Goal: Check status: Check status

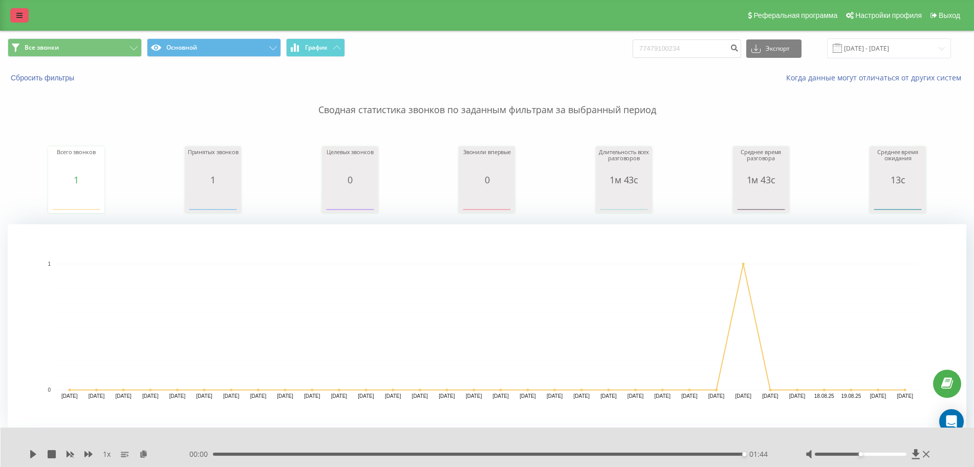
click at [24, 14] on link at bounding box center [19, 15] width 18 height 14
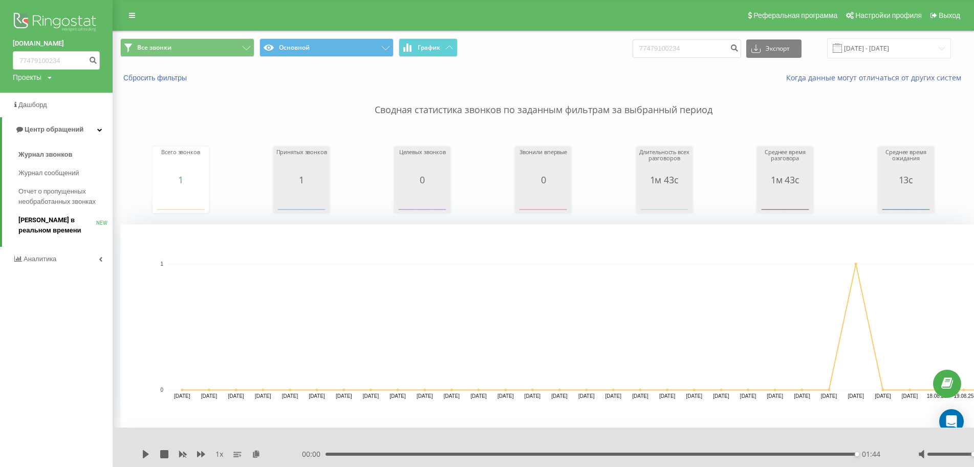
click at [60, 225] on span "[PERSON_NAME] в реальном времени" at bounding box center [57, 225] width 78 height 20
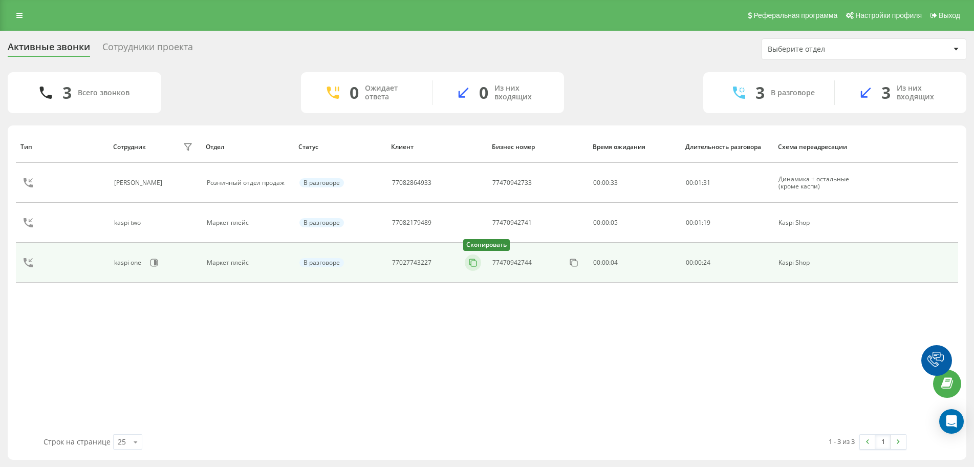
click at [474, 264] on icon at bounding box center [473, 263] width 10 height 10
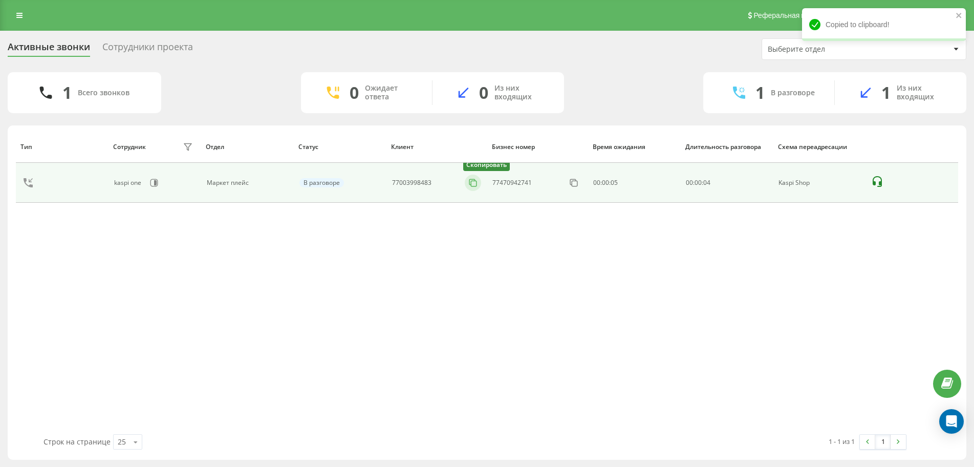
click at [470, 183] on icon at bounding box center [473, 182] width 6 height 6
click at [475, 183] on icon at bounding box center [473, 183] width 10 height 10
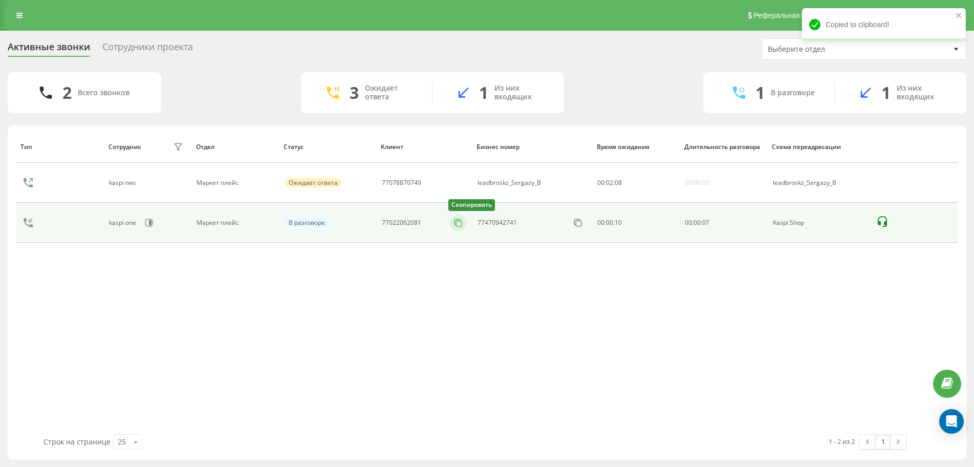
click at [460, 219] on icon at bounding box center [458, 222] width 6 height 6
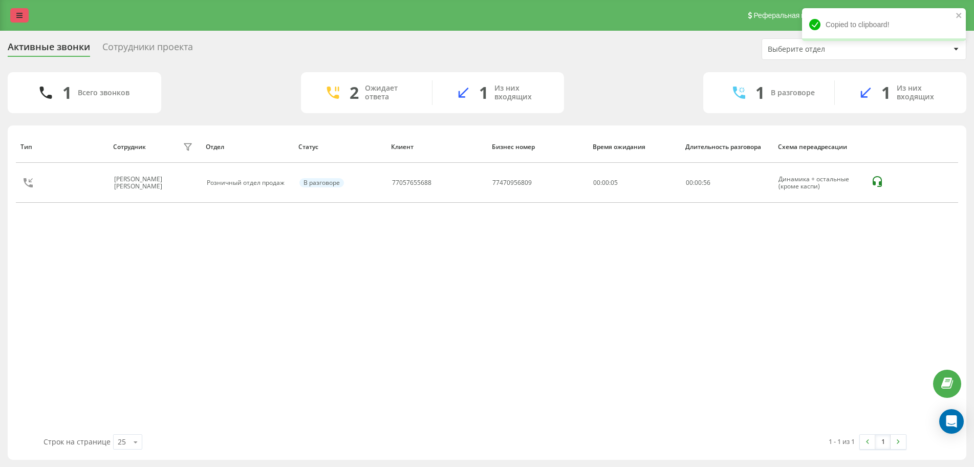
click at [18, 16] on icon at bounding box center [19, 15] width 6 height 7
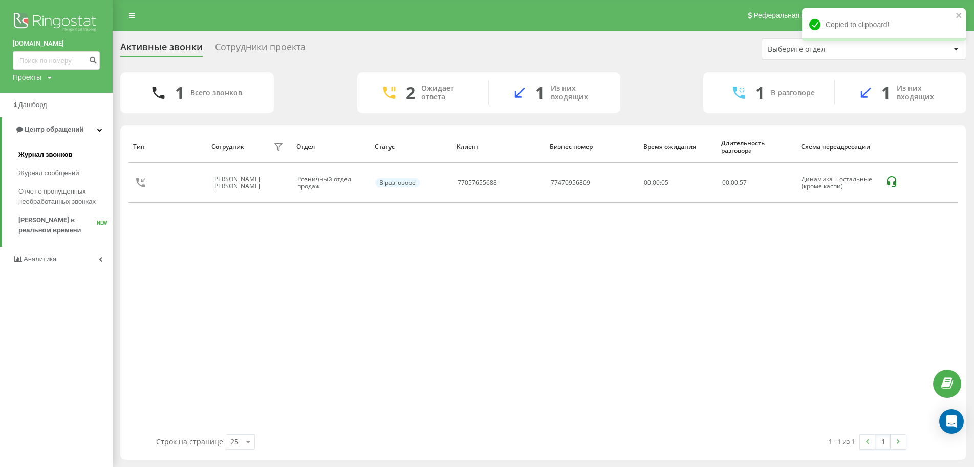
click at [43, 157] on span "Журнал звонков" at bounding box center [45, 155] width 54 height 10
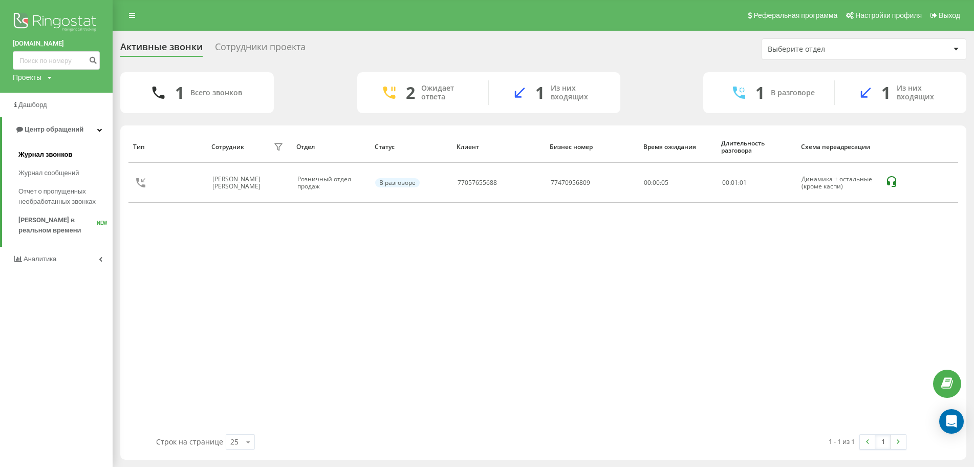
click at [39, 157] on span "Журнал звонков" at bounding box center [45, 155] width 54 height 10
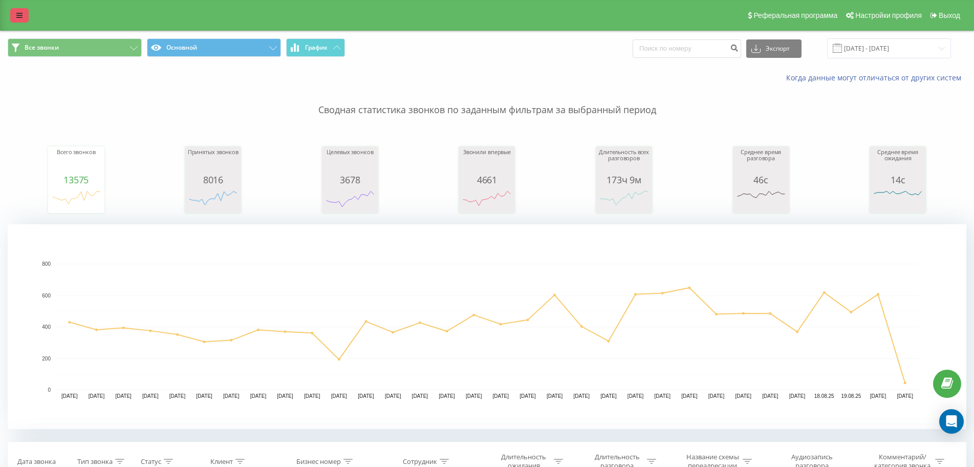
click at [12, 18] on link at bounding box center [19, 15] width 18 height 14
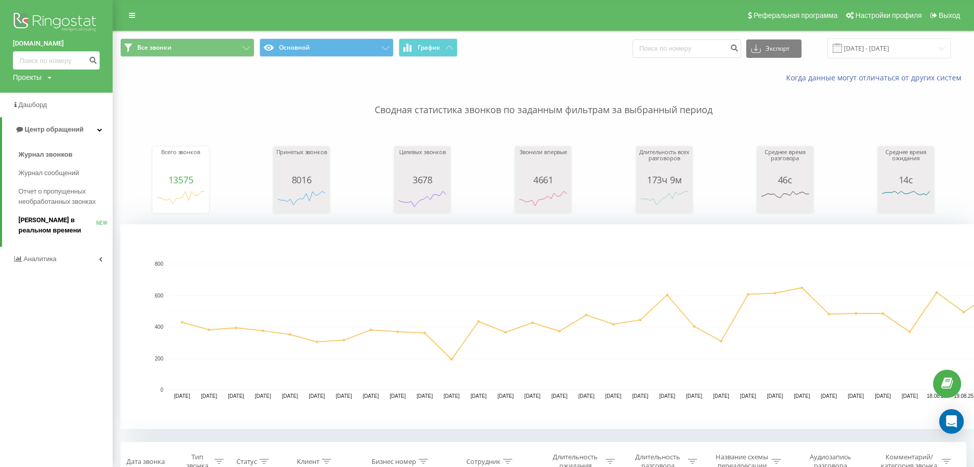
click at [51, 216] on span "[PERSON_NAME] в реальном времени" at bounding box center [57, 225] width 78 height 20
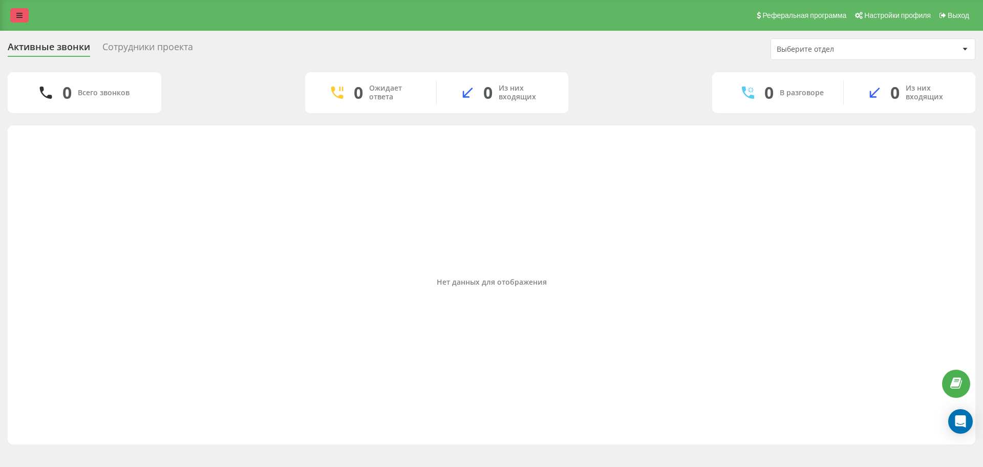
click at [15, 10] on link at bounding box center [19, 15] width 18 height 14
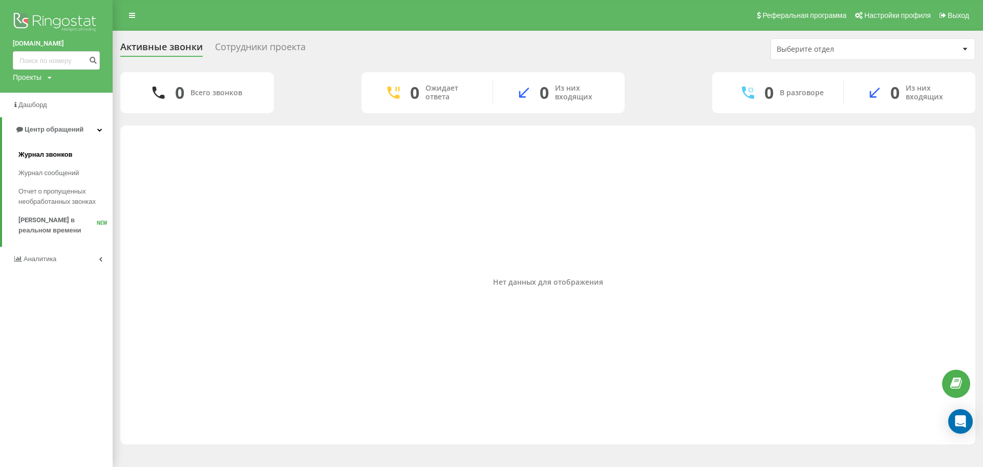
click at [46, 155] on span "Журнал звонков" at bounding box center [45, 155] width 54 height 10
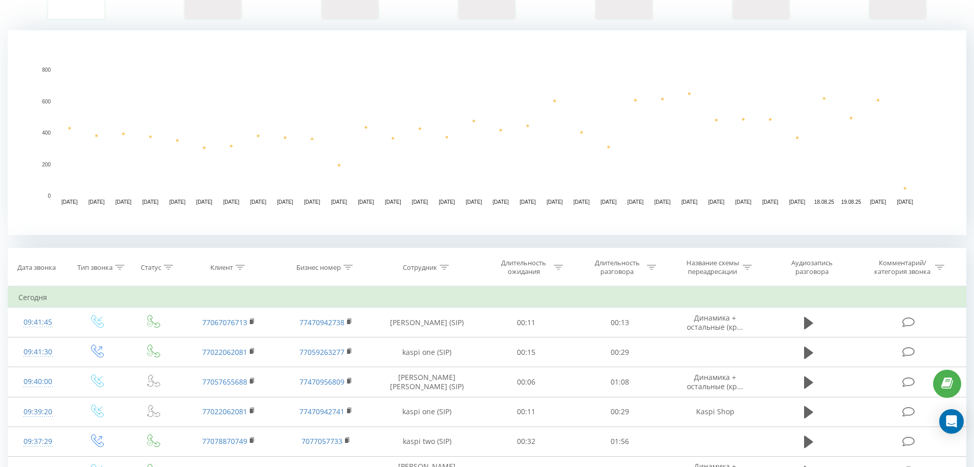
scroll to position [205, 0]
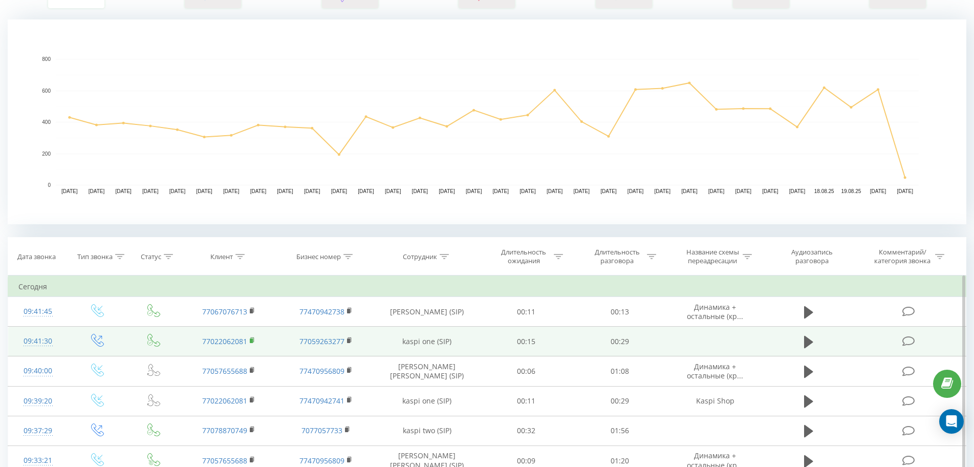
click at [250, 342] on icon at bounding box center [253, 340] width 6 height 7
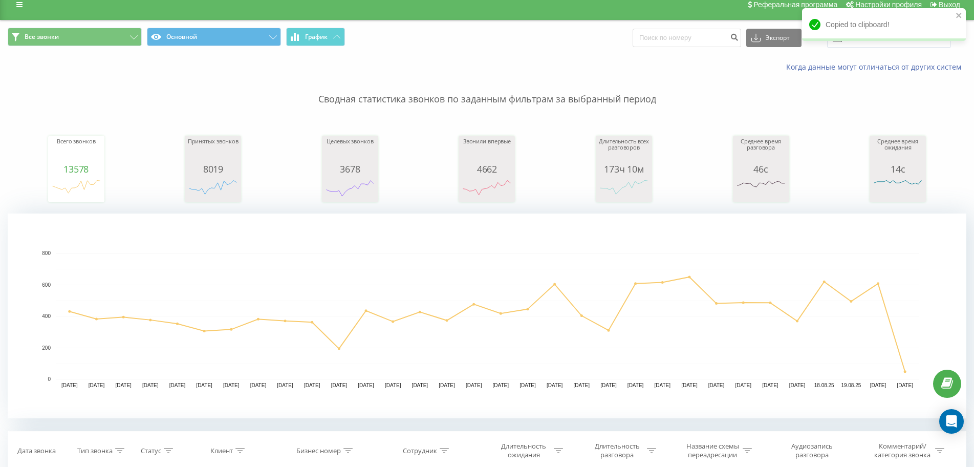
scroll to position [0, 0]
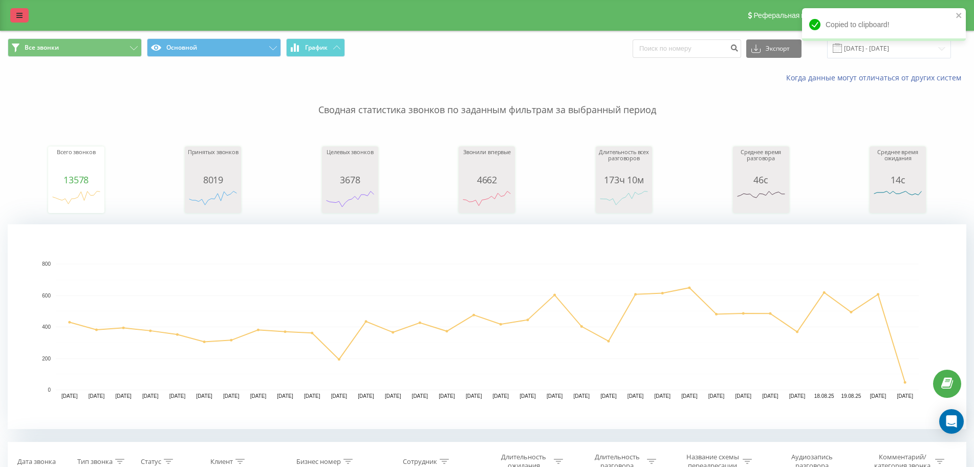
click at [22, 22] on link at bounding box center [19, 15] width 18 height 14
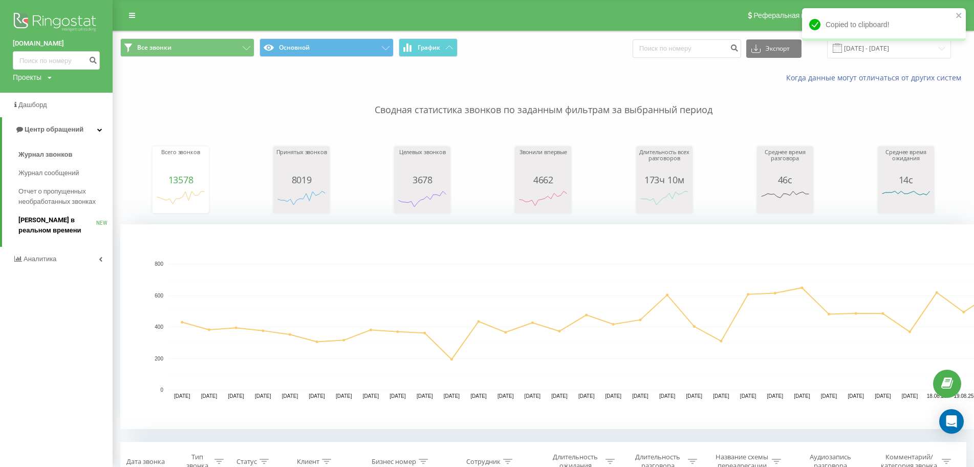
click at [59, 224] on span "[PERSON_NAME] в реальном времени" at bounding box center [57, 225] width 78 height 20
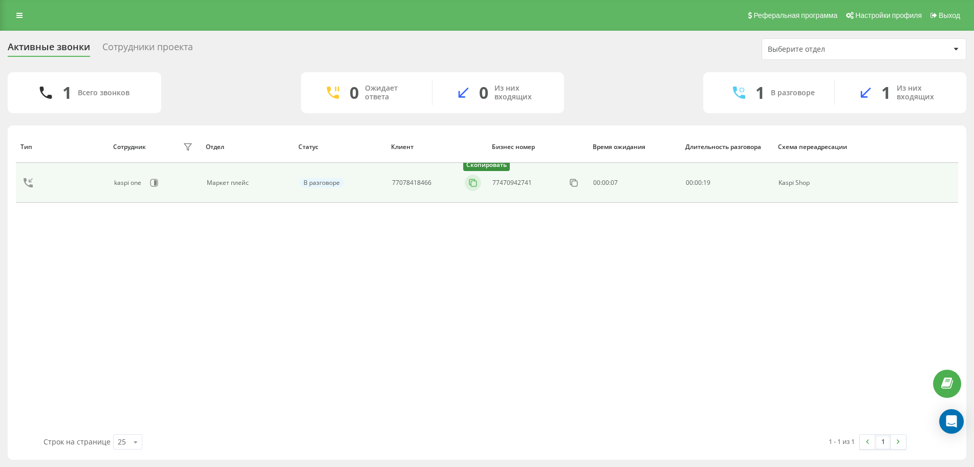
click at [470, 183] on icon at bounding box center [473, 182] width 6 height 6
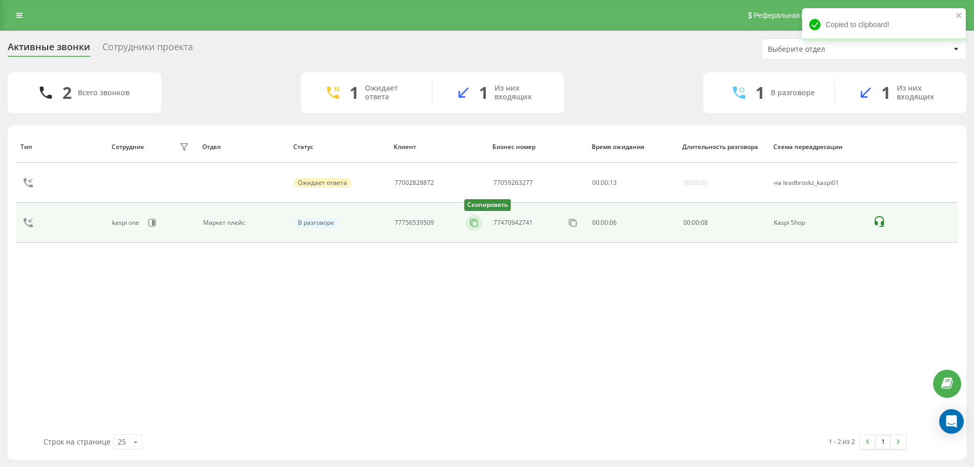
click at [474, 223] on icon at bounding box center [474, 223] width 10 height 10
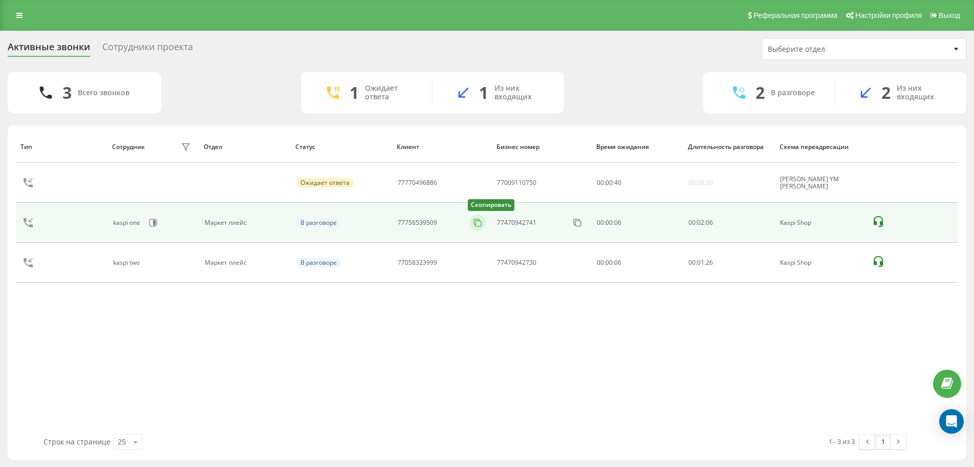
click at [479, 225] on icon at bounding box center [478, 223] width 10 height 10
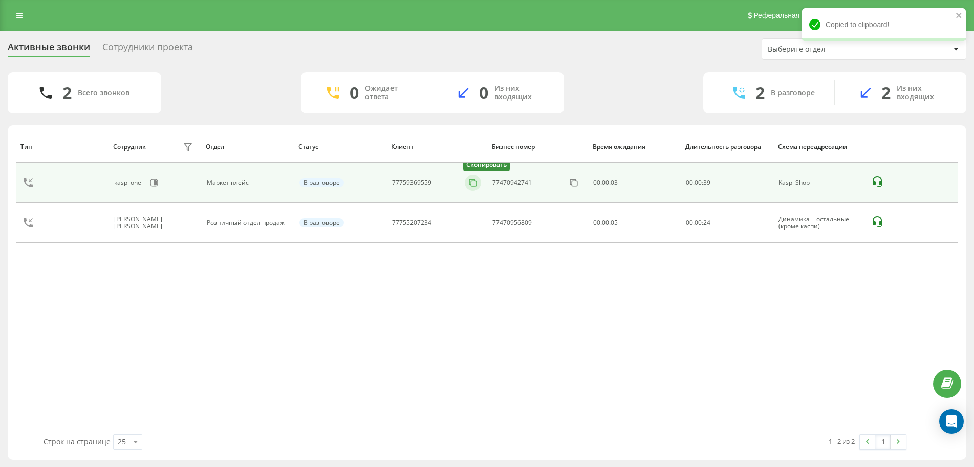
click at [470, 181] on icon at bounding box center [473, 182] width 6 height 6
